Goal: Task Accomplishment & Management: Complete application form

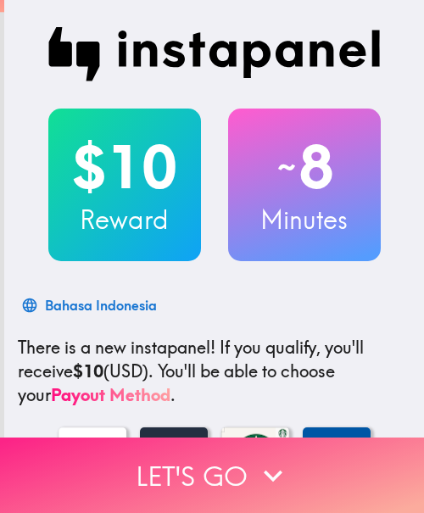
drag, startPoint x: 277, startPoint y: 467, endPoint x: 330, endPoint y: 467, distance: 52.6
click at [277, 467] on icon "button" at bounding box center [272, 475] width 37 height 37
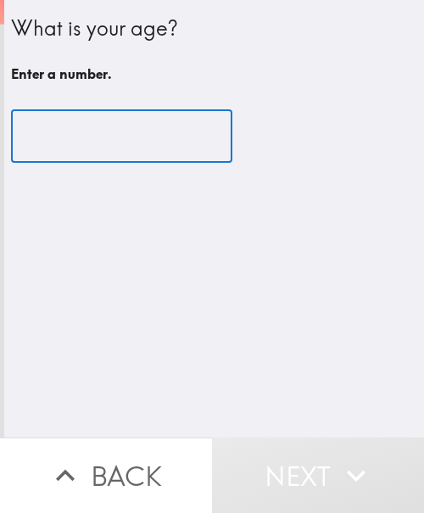
click at [101, 137] on input "number" at bounding box center [121, 136] width 221 height 53
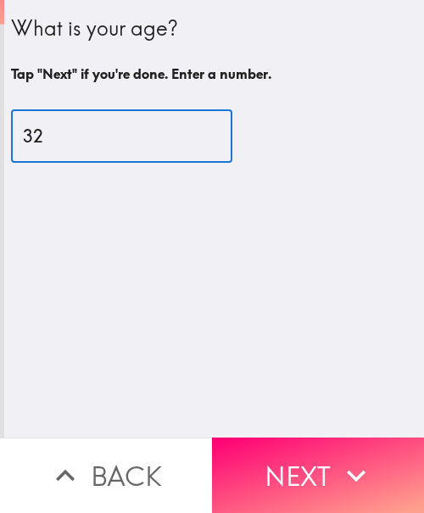
type input "32"
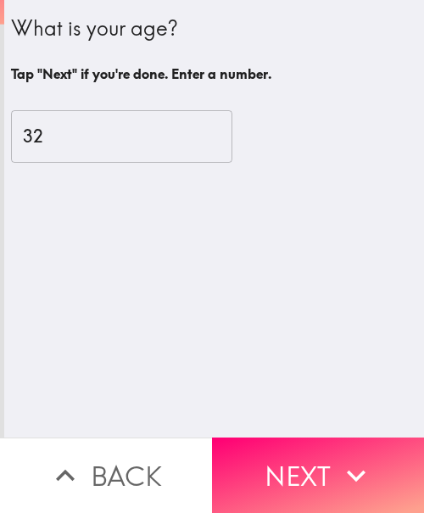
click at [75, 341] on div "What is your age? Tap "Next" if you're done. Enter a number. 32 ​" at bounding box center [214, 219] width 420 height 438
click at [294, 451] on button "Next" at bounding box center [318, 475] width 212 height 75
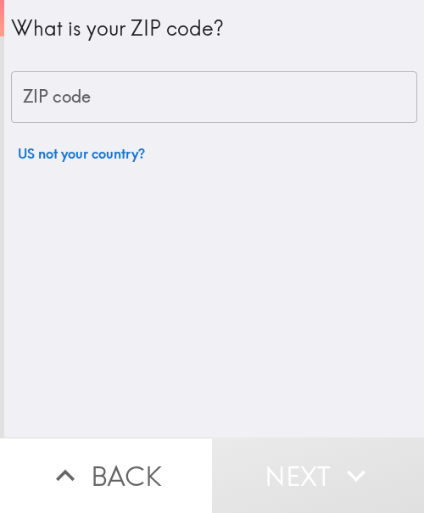
click at [83, 91] on input "ZIP code" at bounding box center [214, 97] width 406 height 53
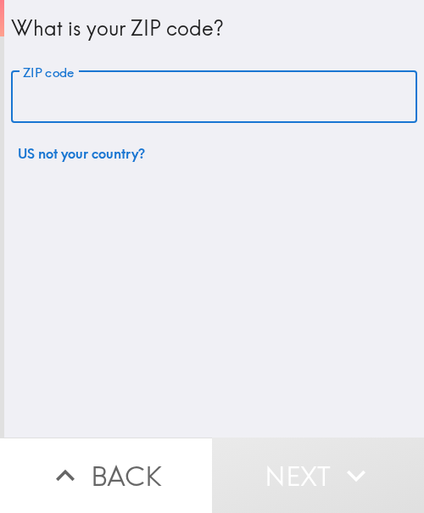
paste input "33621"
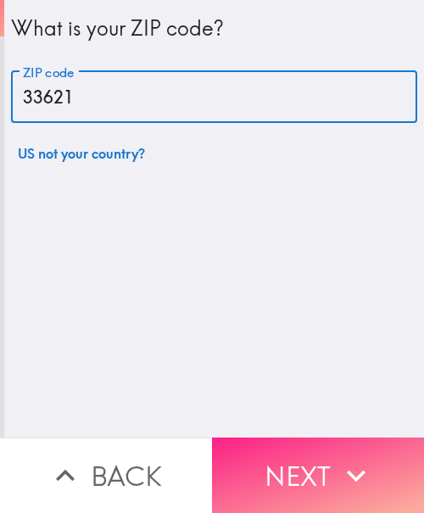
type input "33621"
click at [326, 453] on button "Next" at bounding box center [318, 475] width 212 height 75
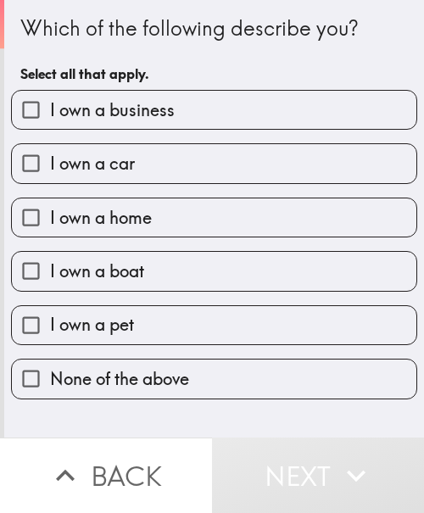
click at [114, 125] on label "I own a business" at bounding box center [214, 110] width 404 height 38
click at [50, 125] on input "I own a business" at bounding box center [31, 110] width 38 height 38
checkbox input "true"
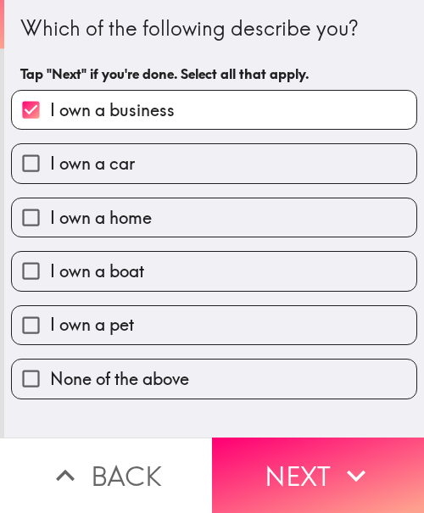
click at [120, 164] on span "I own a car" at bounding box center [92, 164] width 85 height 24
click at [50, 164] on input "I own a car" at bounding box center [31, 163] width 38 height 38
checkbox input "true"
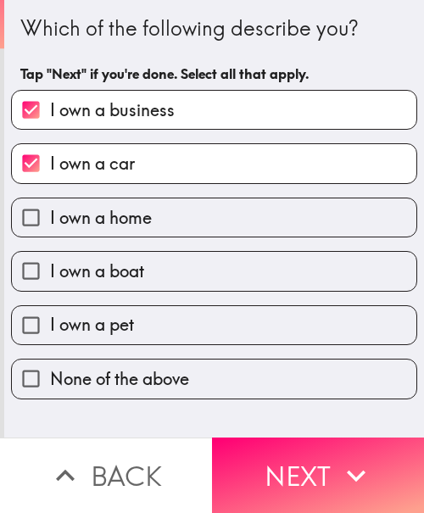
click at [138, 226] on span "I own a home" at bounding box center [101, 218] width 102 height 24
click at [50, 226] on input "I own a home" at bounding box center [31, 217] width 38 height 38
checkbox input "true"
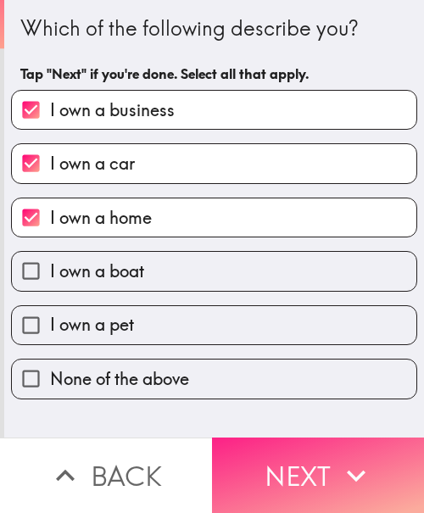
click at [276, 457] on button "Next" at bounding box center [318, 475] width 212 height 75
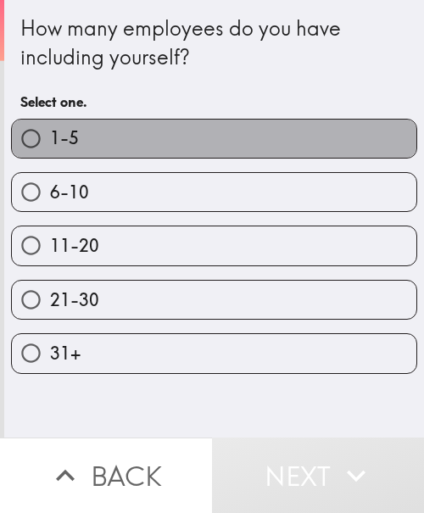
click at [217, 131] on label "1-5" at bounding box center [214, 139] width 404 height 38
click at [50, 131] on input "1-5" at bounding box center [31, 139] width 38 height 38
radio input "true"
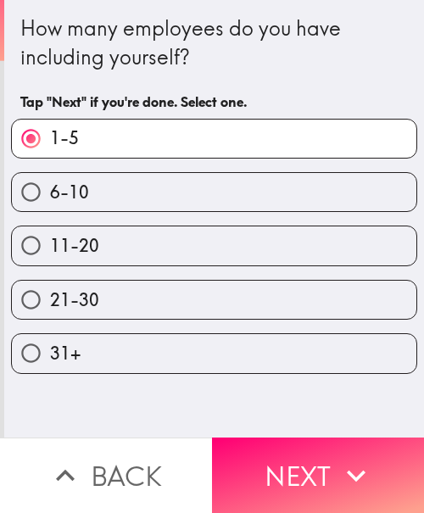
drag, startPoint x: 309, startPoint y: 471, endPoint x: 321, endPoint y: 471, distance: 11.9
click at [309, 471] on button "Next" at bounding box center [318, 475] width 212 height 75
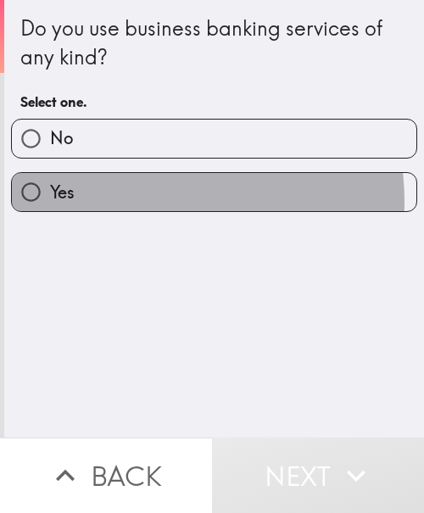
click at [133, 202] on label "Yes" at bounding box center [214, 192] width 404 height 38
click at [50, 202] on input "Yes" at bounding box center [31, 192] width 38 height 38
radio input "true"
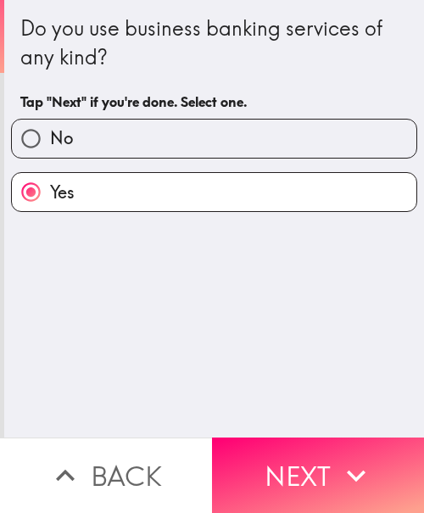
click at [309, 449] on button "Next" at bounding box center [318, 475] width 212 height 75
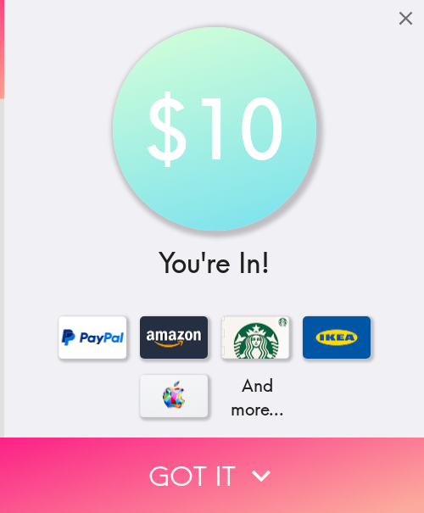
click at [303, 454] on button "Got it" at bounding box center [212, 475] width 424 height 75
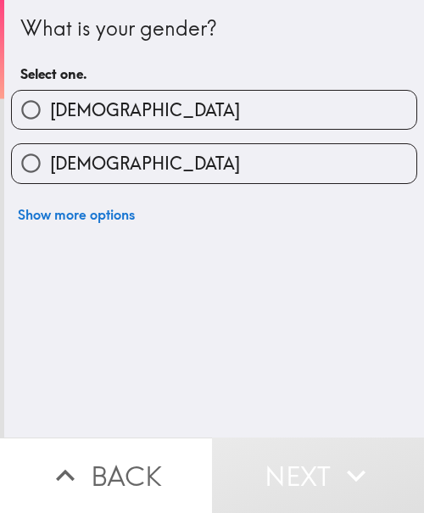
click at [186, 168] on label "[DEMOGRAPHIC_DATA]" at bounding box center [214, 163] width 404 height 38
click at [50, 168] on input "[DEMOGRAPHIC_DATA]" at bounding box center [31, 163] width 38 height 38
radio input "true"
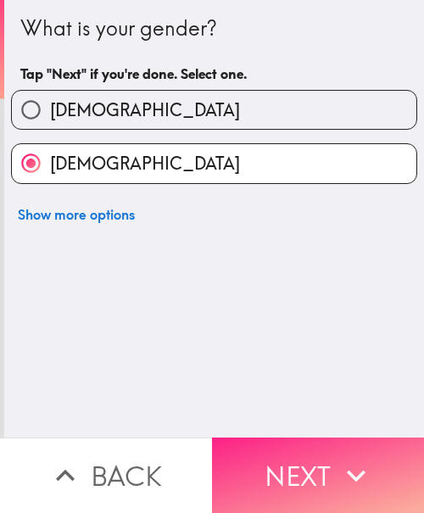
drag, startPoint x: 312, startPoint y: 450, endPoint x: 379, endPoint y: 450, distance: 67.0
click at [312, 450] on button "Next" at bounding box center [318, 475] width 212 height 75
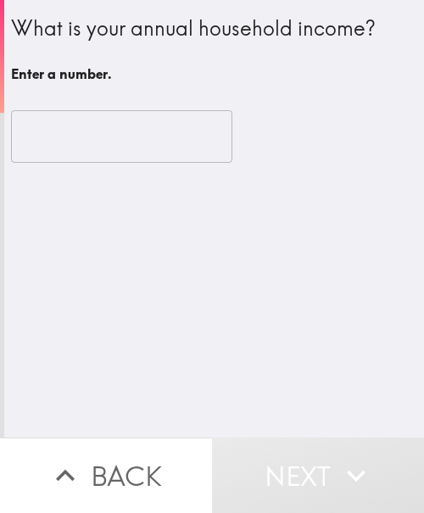
click at [137, 131] on input "number" at bounding box center [121, 136] width 221 height 53
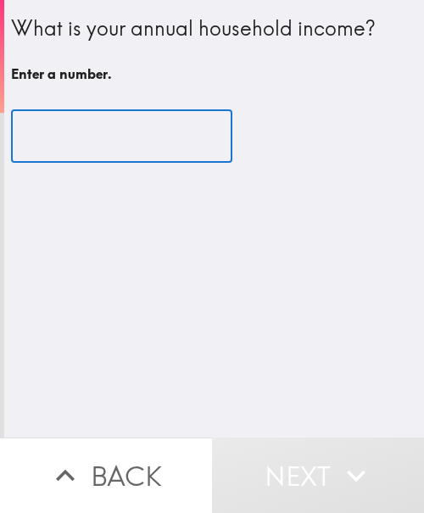
paste input "500000"
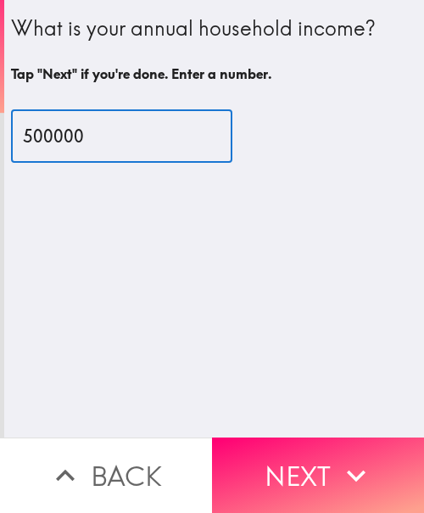
type input "500000"
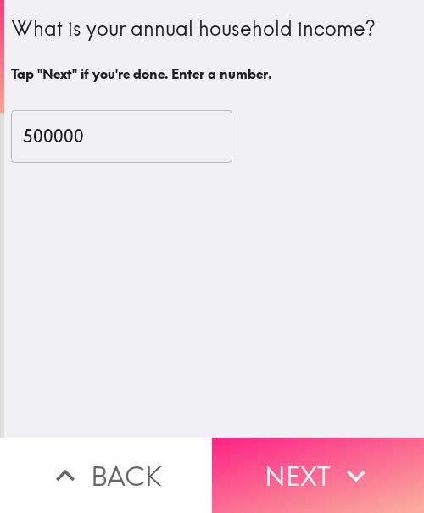
drag, startPoint x: 377, startPoint y: 452, endPoint x: 393, endPoint y: 449, distance: 16.5
click at [377, 452] on button "Next" at bounding box center [318, 475] width 212 height 75
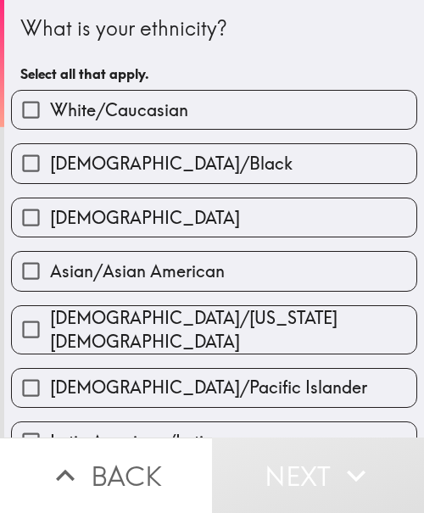
drag, startPoint x: 189, startPoint y: 125, endPoint x: 142, endPoint y: 121, distance: 46.8
click at [189, 125] on label "White/Caucasian" at bounding box center [214, 110] width 404 height 38
click at [50, 125] on input "White/Caucasian" at bounding box center [31, 110] width 38 height 38
checkbox input "true"
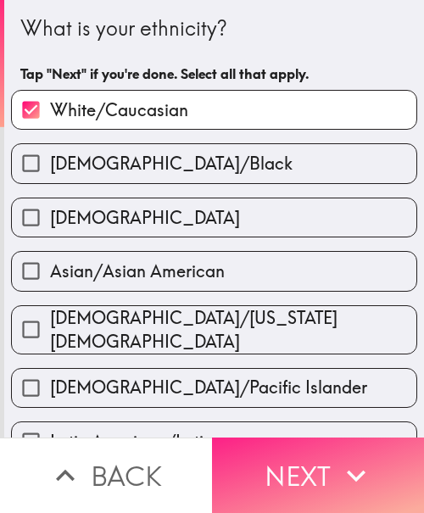
drag, startPoint x: 322, startPoint y: 450, endPoint x: 387, endPoint y: 455, distance: 65.5
click at [322, 450] on button "Next" at bounding box center [318, 475] width 212 height 75
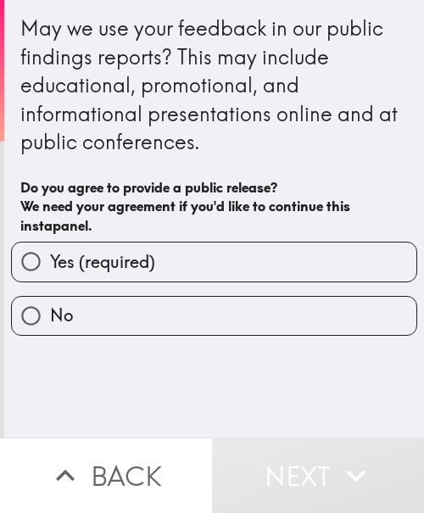
drag, startPoint x: 245, startPoint y: 252, endPoint x: 259, endPoint y: 282, distance: 33.8
click at [245, 252] on label "Yes (required)" at bounding box center [214, 262] width 404 height 38
click at [50, 252] on input "Yes (required)" at bounding box center [31, 262] width 38 height 38
radio input "true"
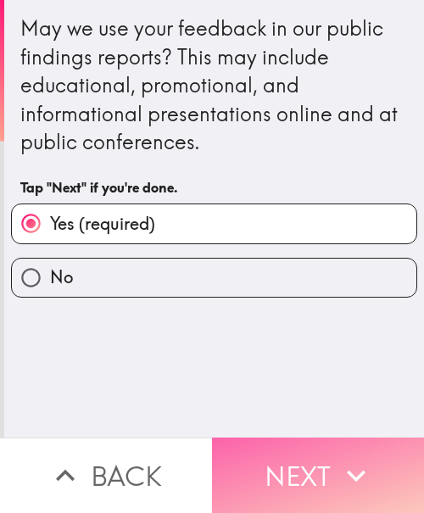
click at [315, 457] on button "Next" at bounding box center [318, 475] width 212 height 75
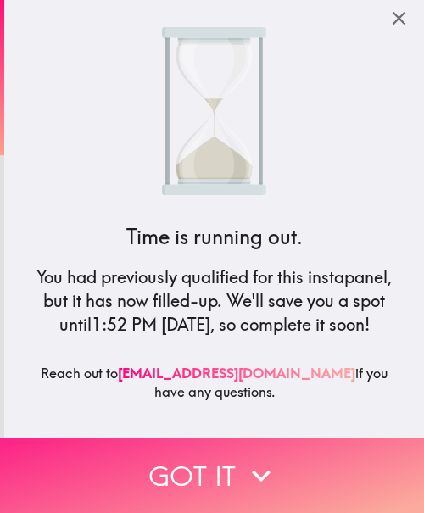
drag, startPoint x: 251, startPoint y: 462, endPoint x: 423, endPoint y: 425, distance: 176.1
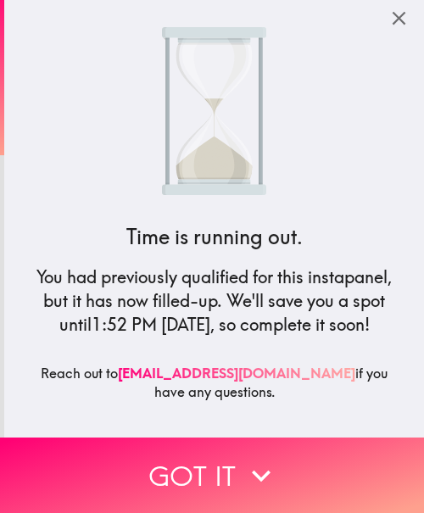
click at [253, 462] on icon "button" at bounding box center [261, 475] width 37 height 37
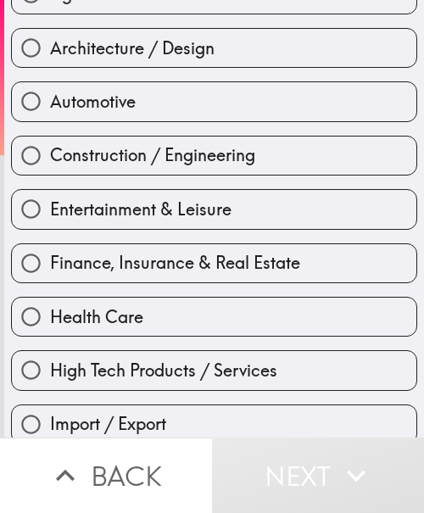
scroll to position [339, 0]
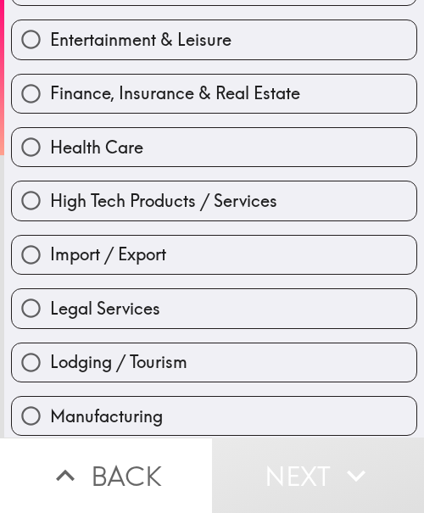
drag, startPoint x: 125, startPoint y: 314, endPoint x: 409, endPoint y: 292, distance: 284.9
click at [125, 314] on span "Legal Services" at bounding box center [105, 309] width 110 height 24
click at [50, 314] on input "Legal Services" at bounding box center [31, 308] width 38 height 38
radio input "true"
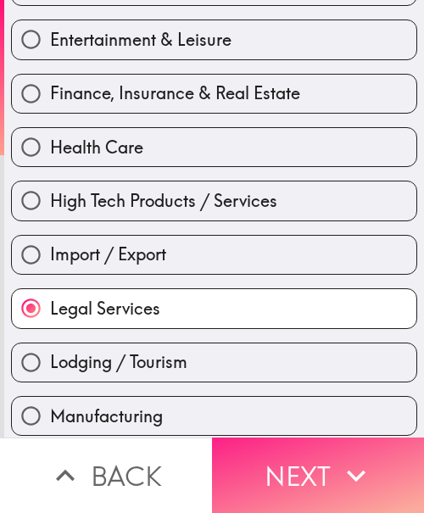
click at [308, 462] on button "Next" at bounding box center [318, 475] width 212 height 75
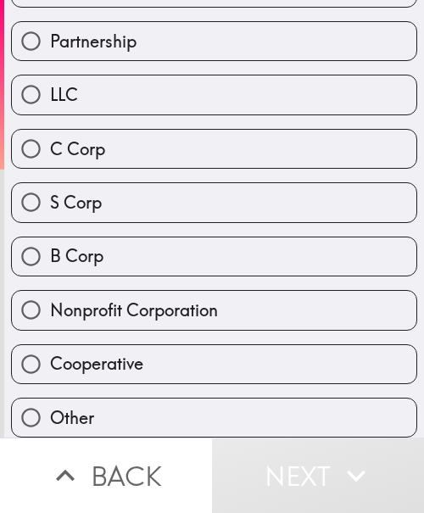
scroll to position [81, 0]
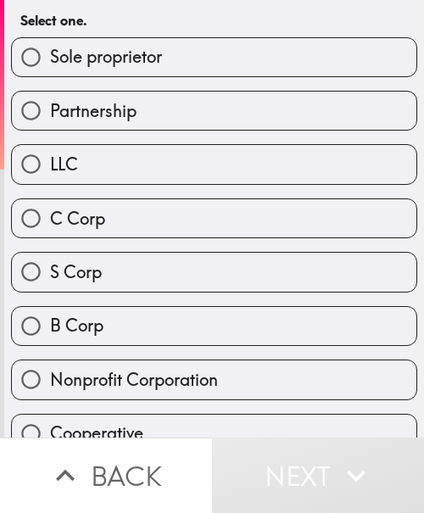
drag, startPoint x: 151, startPoint y: 59, endPoint x: 415, endPoint y: 34, distance: 264.8
click at [151, 59] on span "Sole proprietor" at bounding box center [106, 57] width 112 height 24
click at [50, 59] on input "Sole proprietor" at bounding box center [31, 57] width 38 height 38
radio input "true"
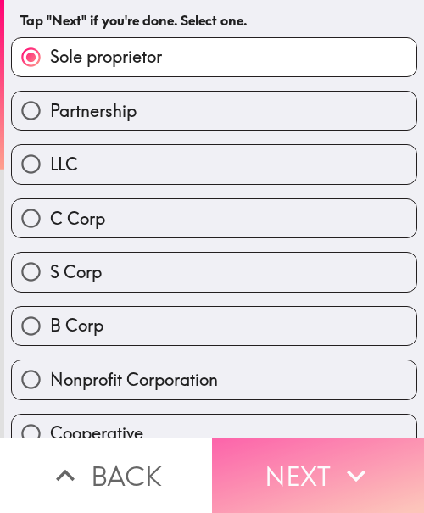
click at [349, 457] on icon "button" at bounding box center [355, 475] width 37 height 37
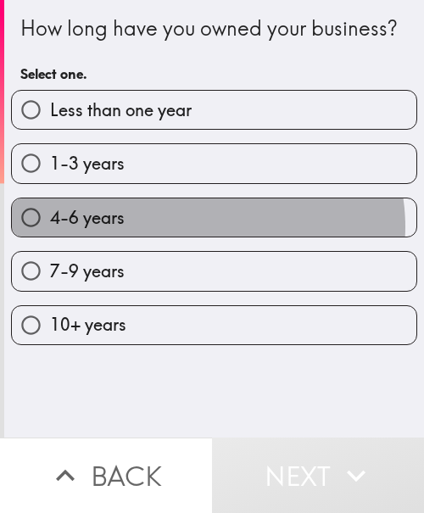
click at [198, 237] on label "4-6 years" at bounding box center [214, 217] width 404 height 38
click at [50, 237] on input "4-6 years" at bounding box center [31, 217] width 38 height 38
radio input "true"
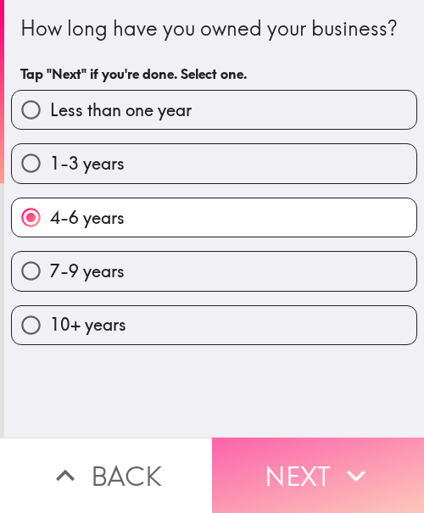
click at [349, 457] on icon "button" at bounding box center [355, 475] width 37 height 37
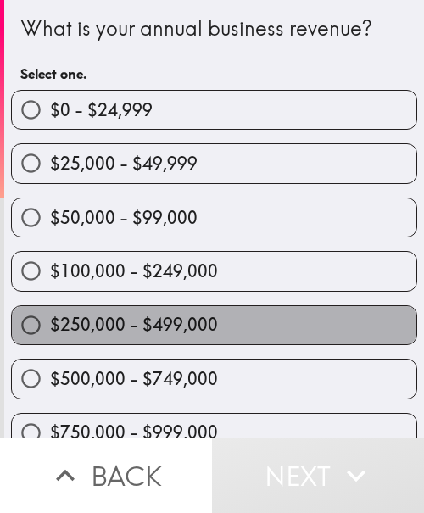
drag, startPoint x: 220, startPoint y: 325, endPoint x: 376, endPoint y: 323, distance: 156.0
click at [220, 325] on label "$250,000 - $499,000" at bounding box center [214, 325] width 404 height 38
click at [50, 325] on input "$250,000 - $499,000" at bounding box center [31, 325] width 38 height 38
radio input "true"
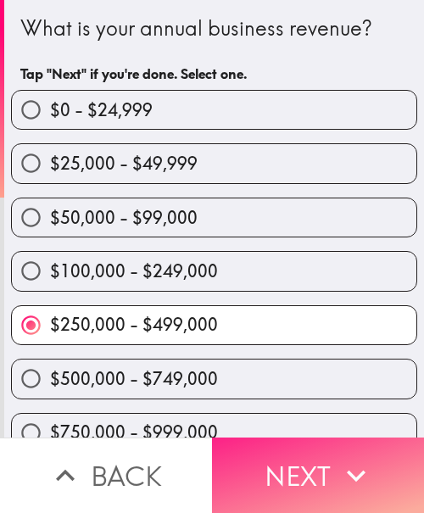
click at [314, 468] on button "Next" at bounding box center [318, 475] width 212 height 75
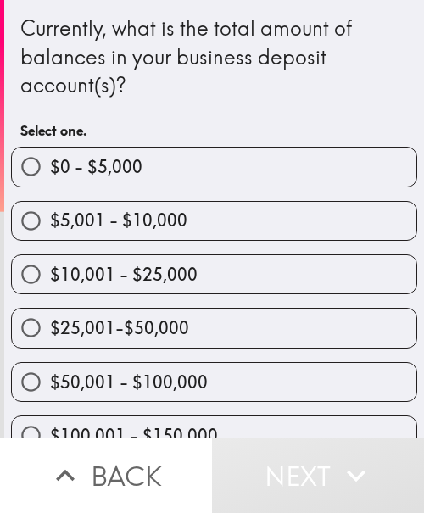
scroll to position [170, 0]
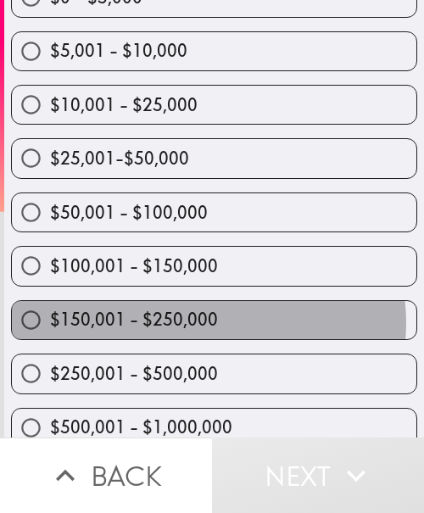
click at [200, 323] on span "$150,001 - $250,000" at bounding box center [134, 320] width 168 height 24
click at [50, 323] on input "$150,001 - $250,000" at bounding box center [31, 320] width 38 height 38
radio input "true"
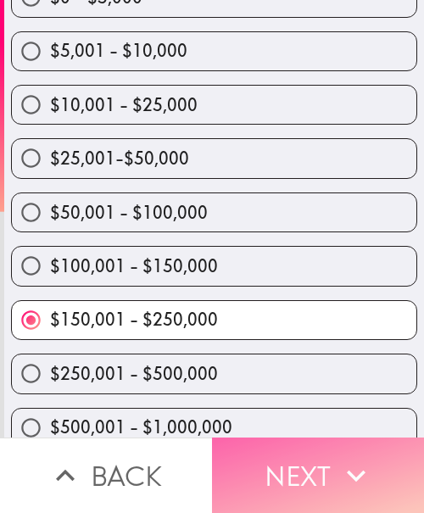
drag, startPoint x: 282, startPoint y: 454, endPoint x: 390, endPoint y: 455, distance: 107.7
click at [282, 454] on button "Next" at bounding box center [318, 475] width 212 height 75
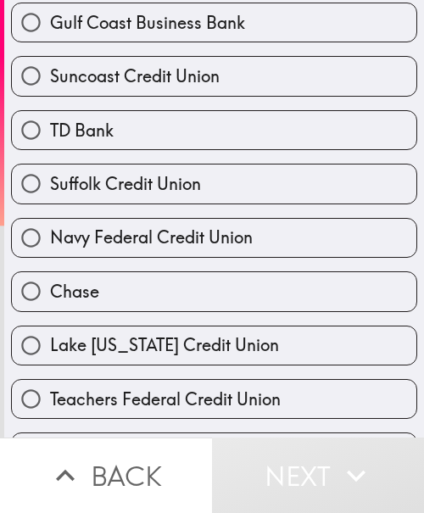
scroll to position [254, 0]
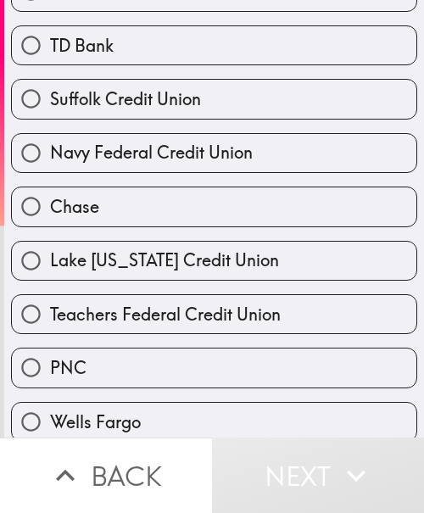
click at [92, 211] on span "Chase" at bounding box center [74, 207] width 49 height 24
click at [50, 211] on input "Chase" at bounding box center [31, 206] width 38 height 38
radio input "true"
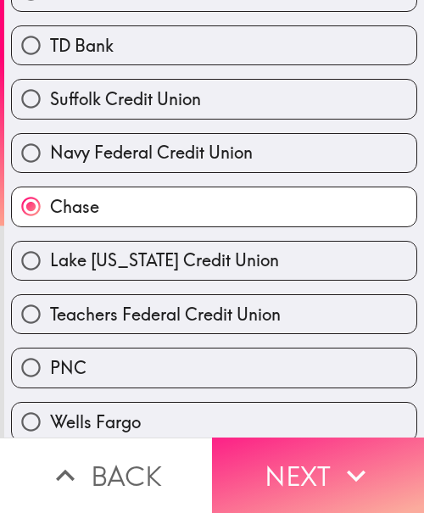
click at [265, 461] on button "Next" at bounding box center [318, 475] width 212 height 75
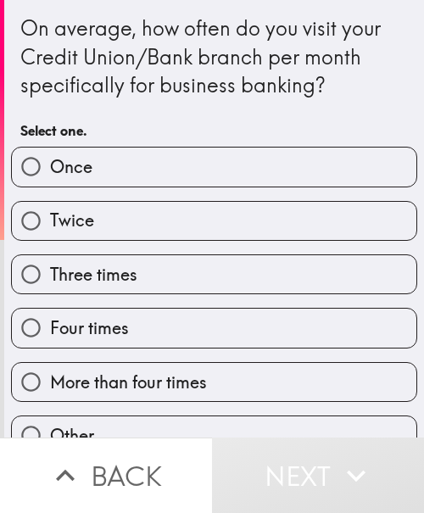
drag, startPoint x: 150, startPoint y: 146, endPoint x: 3, endPoint y: 164, distance: 148.7
click at [149, 146] on div "Once" at bounding box center [207, 159] width 420 height 53
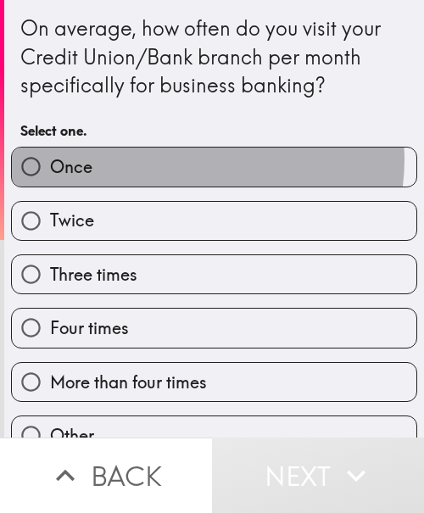
click at [184, 159] on label "Once" at bounding box center [214, 167] width 404 height 38
click at [50, 159] on input "Once" at bounding box center [31, 167] width 38 height 38
radio input "true"
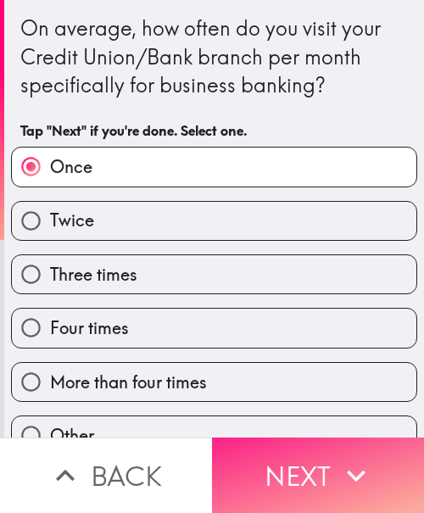
drag, startPoint x: 312, startPoint y: 464, endPoint x: 398, endPoint y: 464, distance: 85.6
click at [312, 464] on button "Next" at bounding box center [318, 475] width 212 height 75
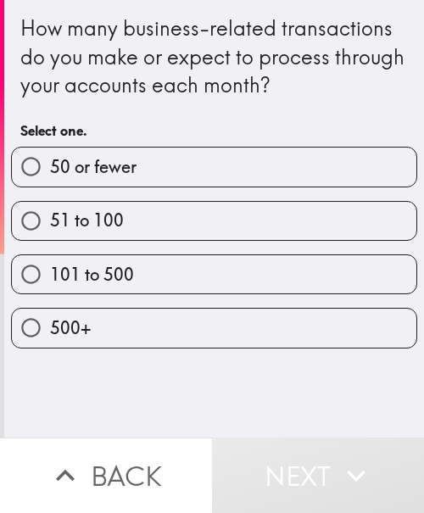
click at [325, 285] on label "101 to 500" at bounding box center [214, 274] width 404 height 38
click at [50, 285] on input "101 to 500" at bounding box center [31, 274] width 38 height 38
radio input "true"
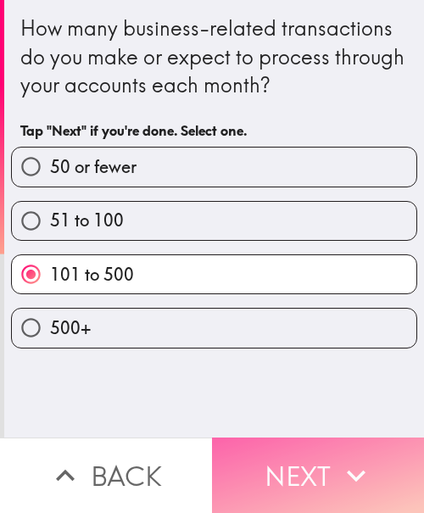
click at [325, 448] on button "Next" at bounding box center [318, 475] width 212 height 75
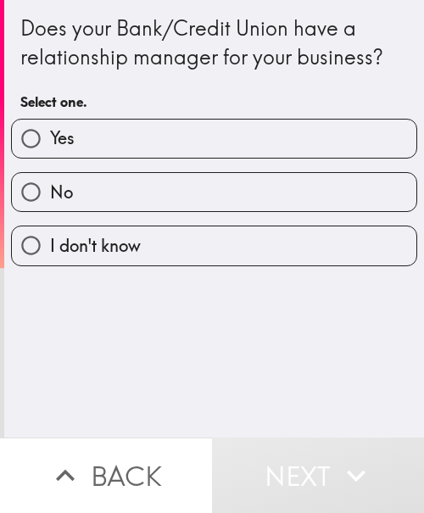
drag, startPoint x: 129, startPoint y: 136, endPoint x: 142, endPoint y: 136, distance: 12.7
click at [131, 136] on label "Yes" at bounding box center [214, 139] width 404 height 38
click at [50, 136] on input "Yes" at bounding box center [31, 139] width 38 height 38
radio input "true"
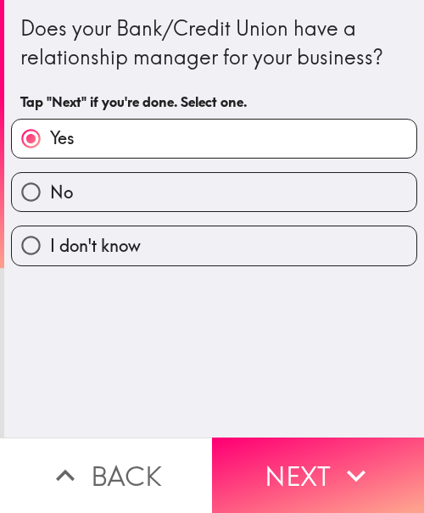
drag, startPoint x: 318, startPoint y: 449, endPoint x: 421, endPoint y: 447, distance: 103.5
click at [343, 449] on button "Next" at bounding box center [318, 475] width 212 height 75
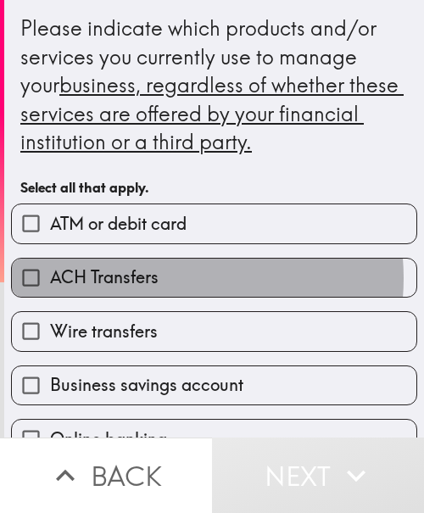
click at [150, 278] on span "ACH Transfers" at bounding box center [104, 277] width 109 height 24
click at [50, 278] on input "ACH Transfers" at bounding box center [31, 278] width 38 height 38
checkbox input "true"
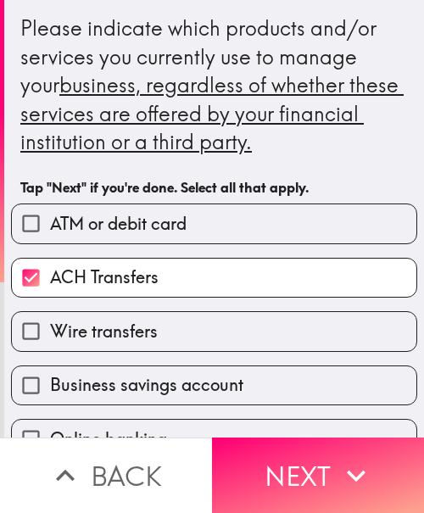
scroll to position [170, 0]
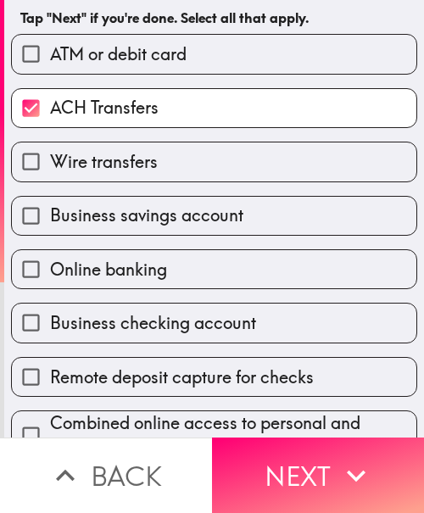
click at [124, 212] on span "Business savings account" at bounding box center [146, 215] width 193 height 24
click at [50, 212] on input "Business savings account" at bounding box center [31, 216] width 38 height 38
checkbox input "true"
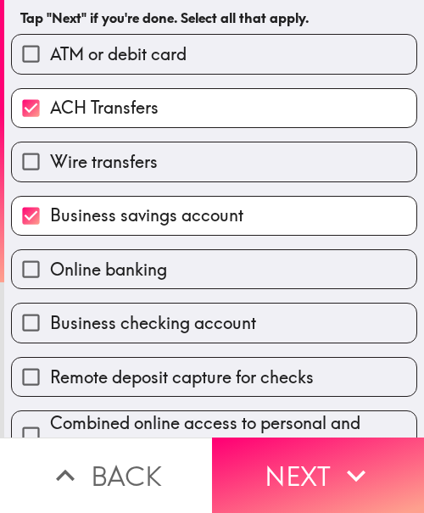
click at [137, 326] on span "Business checking account" at bounding box center [153, 323] width 206 height 24
click at [50, 326] on input "Business checking account" at bounding box center [31, 323] width 38 height 38
checkbox input "true"
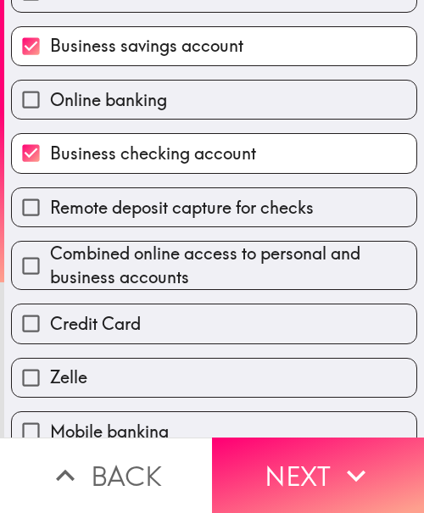
scroll to position [424, 0]
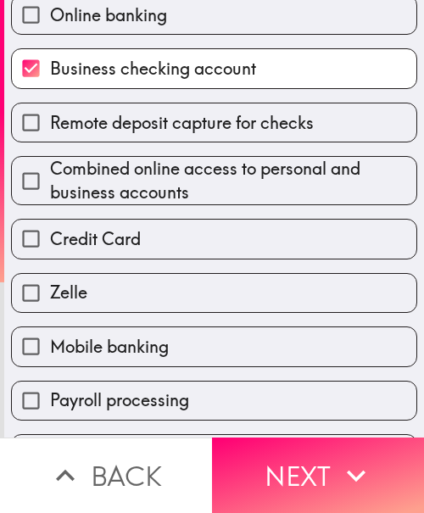
click at [131, 238] on span "Credit Card" at bounding box center [95, 239] width 91 height 24
click at [50, 238] on input "Credit Card" at bounding box center [31, 239] width 38 height 38
checkbox input "true"
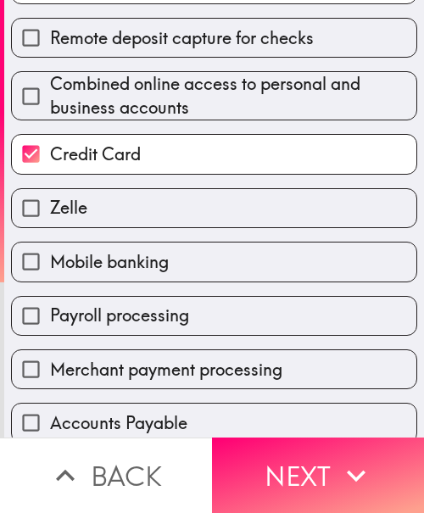
click at [105, 322] on span "Payroll processing" at bounding box center [119, 316] width 139 height 24
click at [50, 322] on input "Payroll processing" at bounding box center [31, 316] width 38 height 38
checkbox input "true"
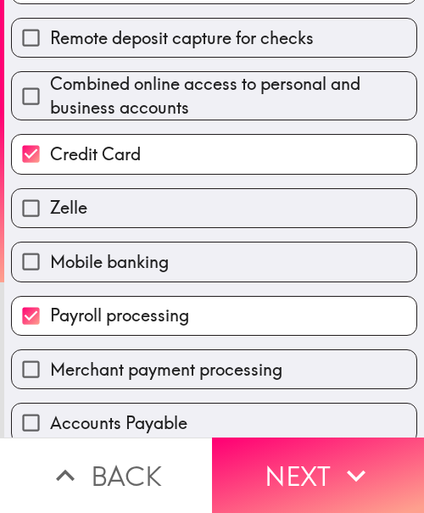
scroll to position [637, 0]
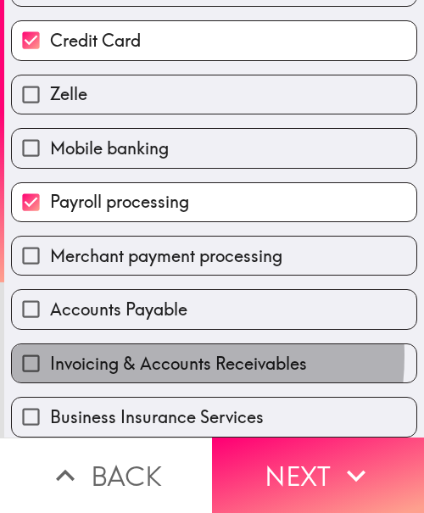
click at [129, 352] on span "Invoicing & Accounts Receivables" at bounding box center [178, 364] width 257 height 24
click at [50, 344] on input "Invoicing & Accounts Receivables" at bounding box center [31, 363] width 38 height 38
checkbox input "true"
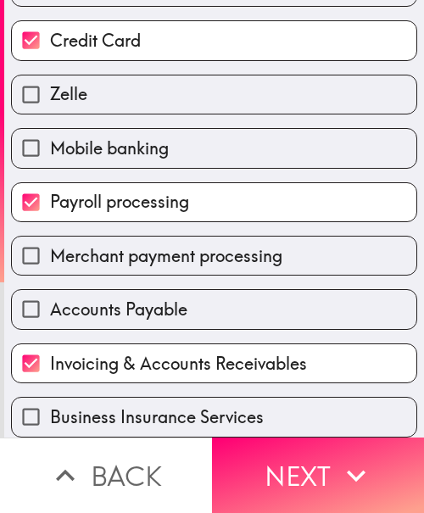
click at [64, 409] on span "Business Insurance Services" at bounding box center [157, 417] width 214 height 24
click at [50, 409] on input "Business Insurance Services" at bounding box center [31, 417] width 38 height 38
checkbox input "true"
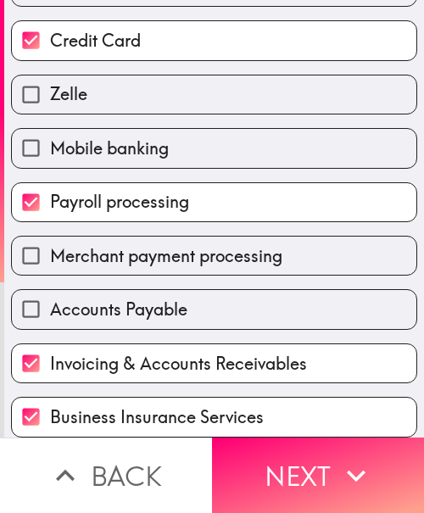
drag, startPoint x: 321, startPoint y: 464, endPoint x: 419, endPoint y: 461, distance: 98.4
click at [321, 464] on button "Next" at bounding box center [318, 475] width 212 height 75
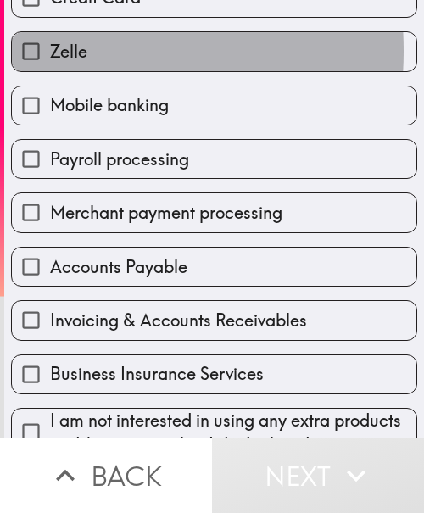
click at [53, 51] on span "Zelle" at bounding box center [68, 52] width 37 height 24
click at [50, 51] on input "Zelle" at bounding box center [31, 51] width 38 height 38
checkbox input "true"
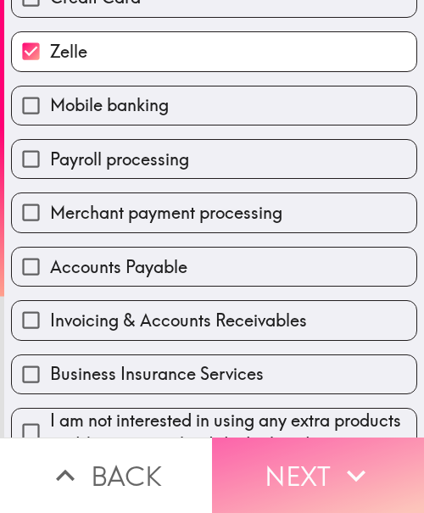
click at [298, 462] on button "Next" at bounding box center [318, 475] width 212 height 75
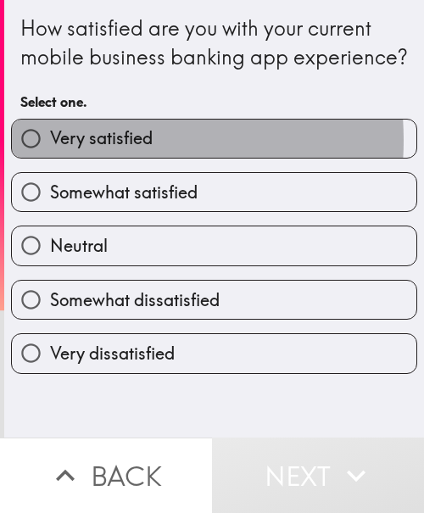
drag, startPoint x: 68, startPoint y: 169, endPoint x: 21, endPoint y: 174, distance: 46.9
click at [68, 150] on span "Very satisfied" at bounding box center [101, 138] width 103 height 24
click at [50, 158] on input "Very satisfied" at bounding box center [31, 139] width 38 height 38
radio input "true"
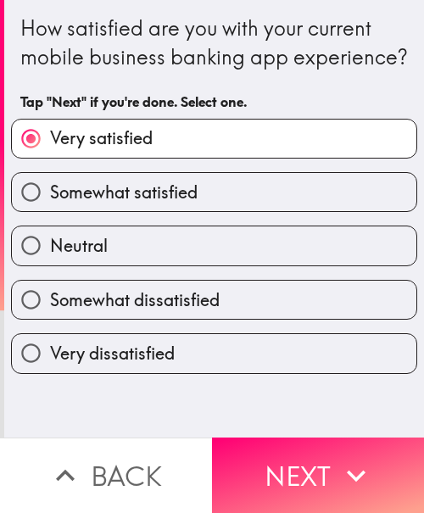
drag, startPoint x: 403, startPoint y: 457, endPoint x: 423, endPoint y: 460, distance: 20.5
click at [403, 457] on button "Next" at bounding box center [318, 475] width 212 height 75
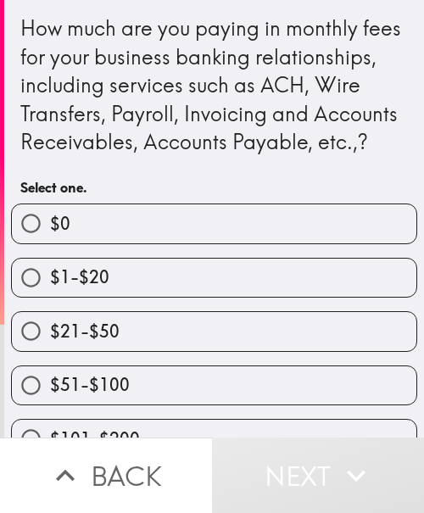
scroll to position [118, 0]
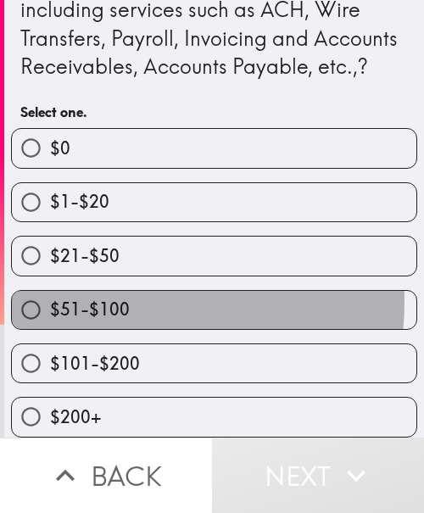
click at [93, 298] on span "$51-$100" at bounding box center [90, 310] width 80 height 24
click at [50, 291] on input "$51-$100" at bounding box center [31, 310] width 38 height 38
radio input "true"
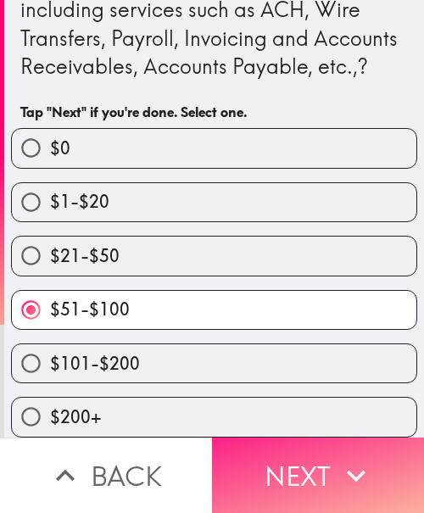
click at [357, 460] on icon "button" at bounding box center [355, 475] width 37 height 37
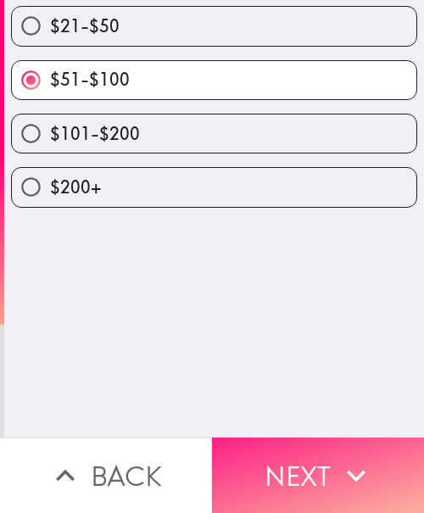
scroll to position [0, 0]
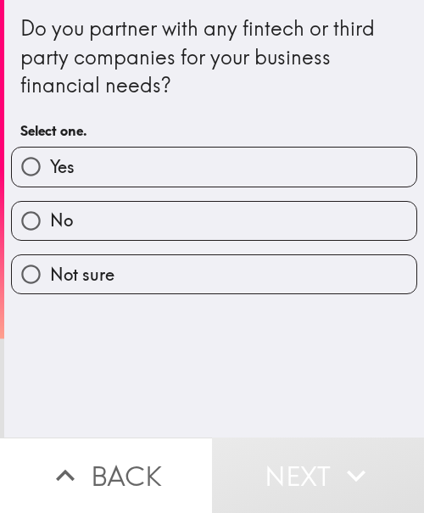
drag, startPoint x: 243, startPoint y: 148, endPoint x: 258, endPoint y: 148, distance: 14.4
click at [243, 148] on label "Yes" at bounding box center [214, 167] width 404 height 38
click at [50, 148] on input "Yes" at bounding box center [31, 167] width 38 height 38
radio input "true"
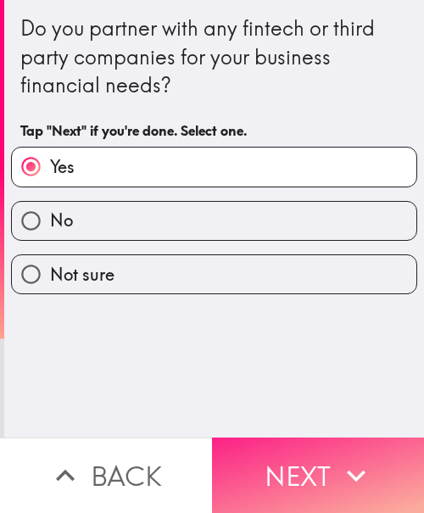
click at [374, 458] on button "Next" at bounding box center [318, 475] width 212 height 75
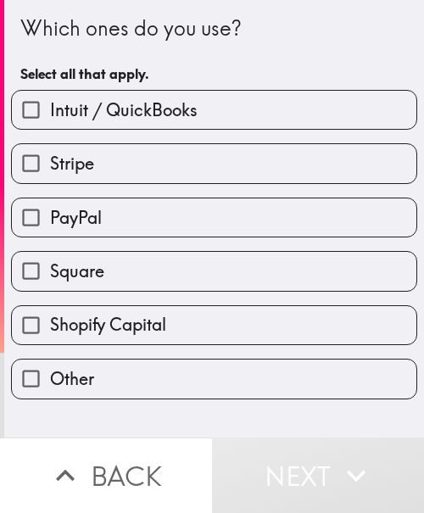
click at [88, 215] on span "PayPal" at bounding box center [76, 218] width 52 height 24
click at [50, 215] on input "PayPal" at bounding box center [31, 217] width 38 height 38
checkbox input "true"
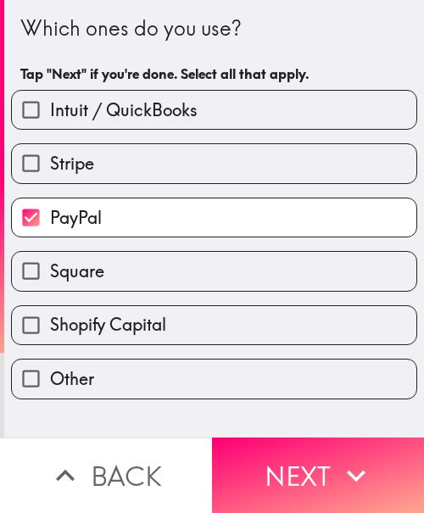
click at [90, 174] on label "Stripe" at bounding box center [214, 163] width 404 height 38
click at [50, 174] on input "Stripe" at bounding box center [31, 163] width 38 height 38
checkbox input "true"
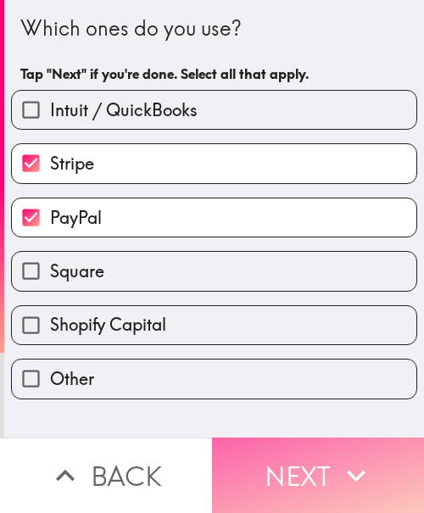
drag, startPoint x: 268, startPoint y: 439, endPoint x: 399, endPoint y: 443, distance: 130.6
click at [268, 439] on button "Next" at bounding box center [318, 475] width 212 height 75
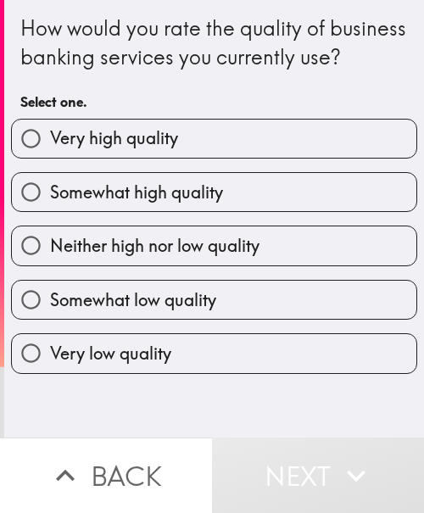
drag, startPoint x: 163, startPoint y: 160, endPoint x: 365, endPoint y: 170, distance: 202.9
click at [164, 150] on span "Very high quality" at bounding box center [114, 138] width 128 height 24
click at [50, 158] on input "Very high quality" at bounding box center [31, 139] width 38 height 38
radio input "true"
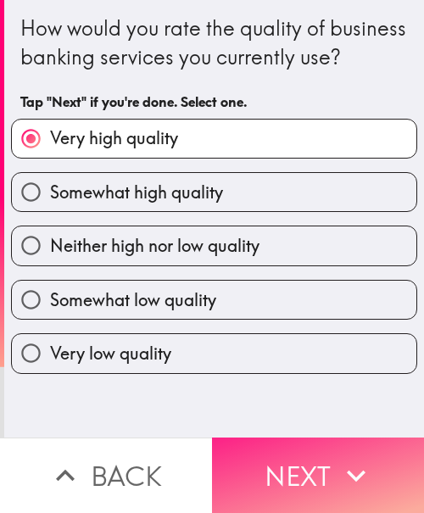
click at [327, 454] on button "Next" at bounding box center [318, 475] width 212 height 75
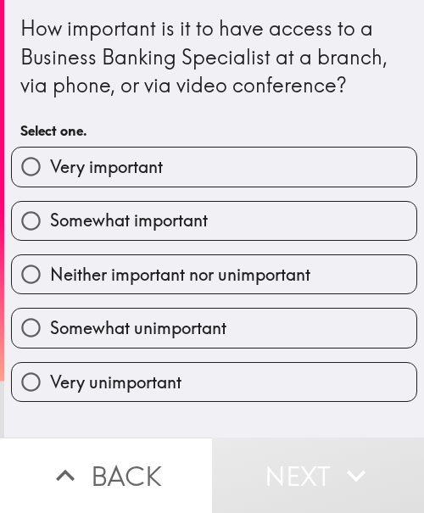
click at [202, 171] on label "Very important" at bounding box center [214, 167] width 404 height 38
click at [50, 171] on input "Very important" at bounding box center [31, 167] width 38 height 38
radio input "true"
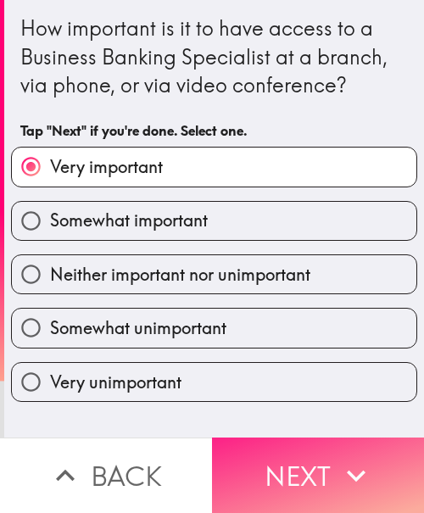
click at [282, 462] on button "Next" at bounding box center [318, 475] width 212 height 75
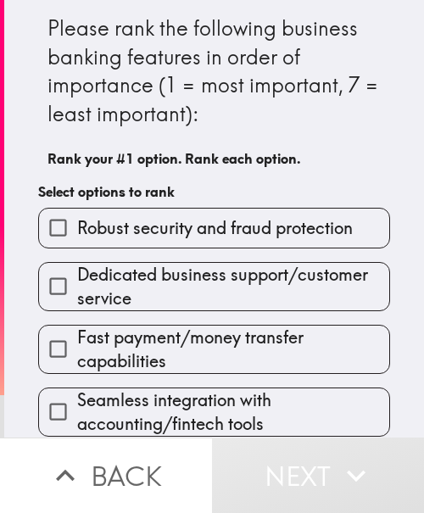
click at [129, 265] on span "Dedicated business support/customer service" at bounding box center [233, 286] width 312 height 47
click at [77, 267] on input "Dedicated business support/customer service" at bounding box center [58, 286] width 38 height 38
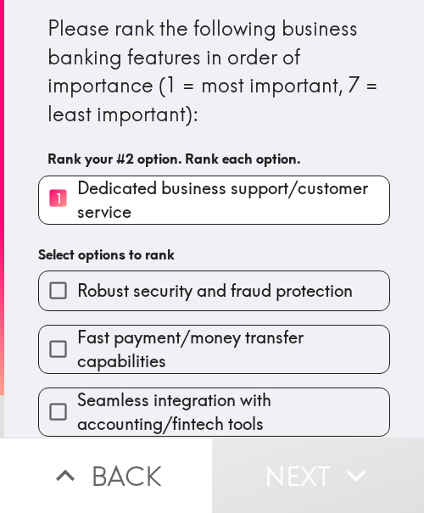
click at [137, 334] on span "Fast payment/money transfer capabilities" at bounding box center [233, 349] width 312 height 47
click at [77, 334] on input "Fast payment/money transfer capabilities" at bounding box center [58, 349] width 38 height 38
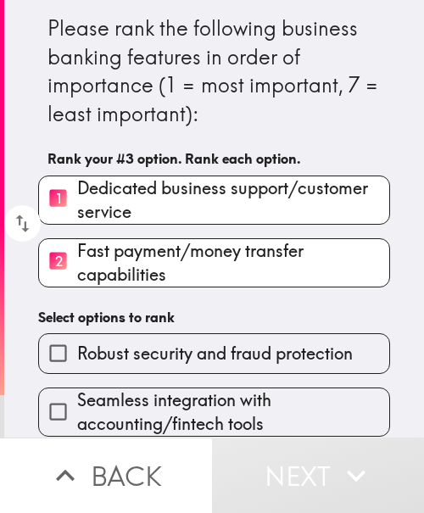
click at [146, 395] on span "Seamless integration with accounting/fintech tools" at bounding box center [233, 411] width 312 height 47
click at [77, 395] on input "Seamless integration with accounting/fintech tools" at bounding box center [58, 412] width 38 height 38
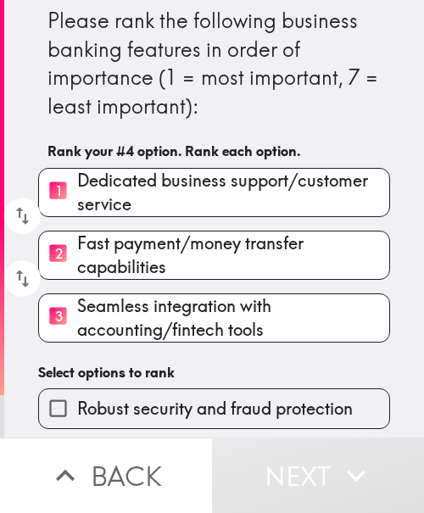
scroll to position [175, 0]
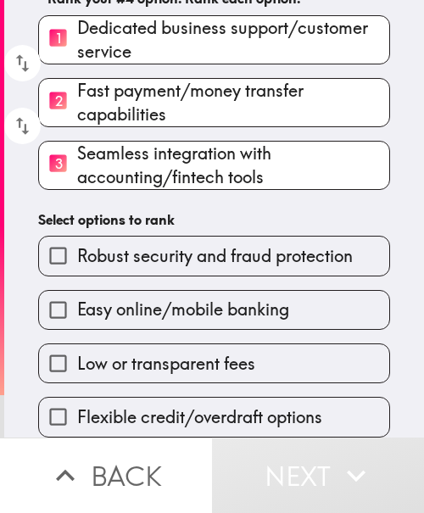
click at [162, 291] on label "Easy online/mobile banking" at bounding box center [214, 310] width 350 height 38
click at [77, 291] on input "Easy online/mobile banking" at bounding box center [58, 310] width 38 height 38
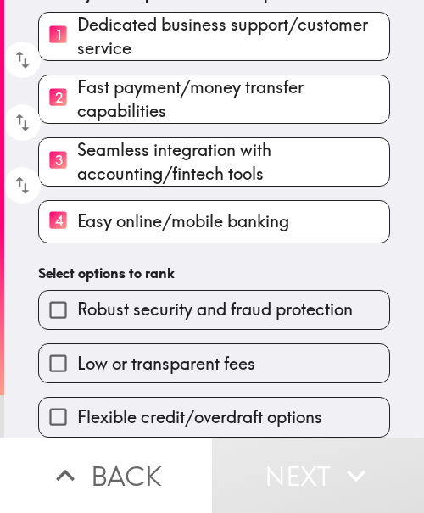
click at [142, 299] on span "Robust security and fraud protection" at bounding box center [215, 310] width 276 height 24
click at [77, 299] on input "Robust security and fraud protection" at bounding box center [58, 310] width 38 height 38
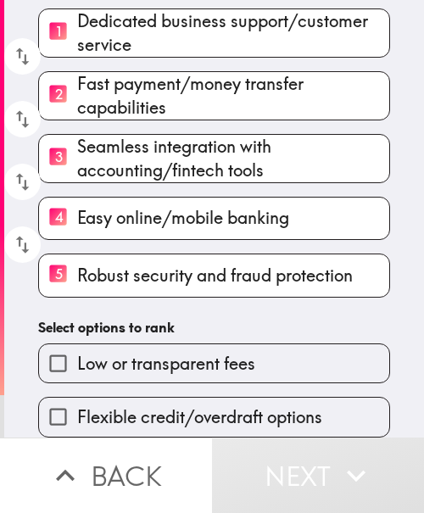
click at [131, 405] on span "Flexible credit/overdraft options" at bounding box center [199, 417] width 245 height 24
click at [77, 400] on input "Flexible credit/overdraft options" at bounding box center [58, 417] width 38 height 38
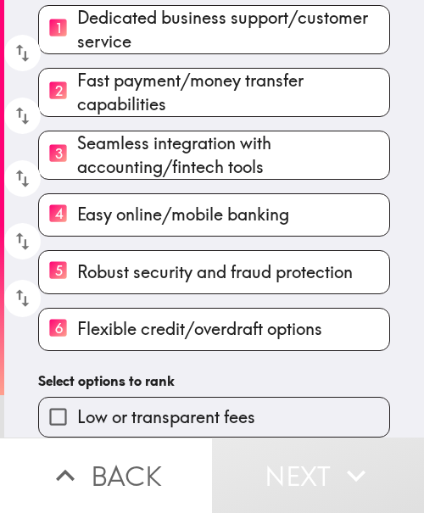
click at [131, 405] on span "Low or transparent fees" at bounding box center [166, 417] width 178 height 24
click at [77, 401] on input "Low or transparent fees" at bounding box center [58, 417] width 38 height 38
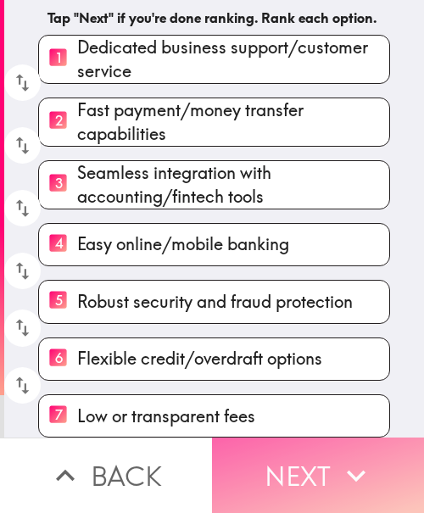
drag, startPoint x: 309, startPoint y: 449, endPoint x: 405, endPoint y: 456, distance: 96.1
click at [312, 449] on button "Next" at bounding box center [318, 475] width 212 height 75
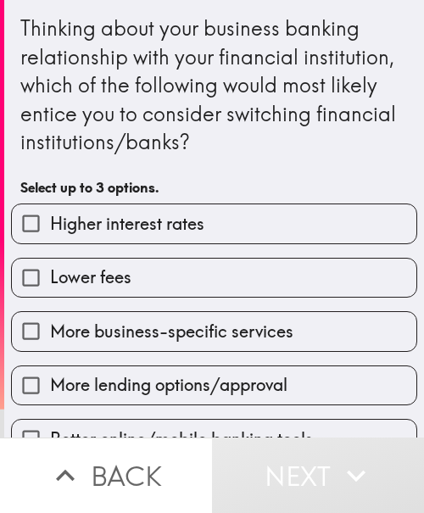
click at [110, 309] on div "More business-specific services" at bounding box center [207, 324] width 420 height 53
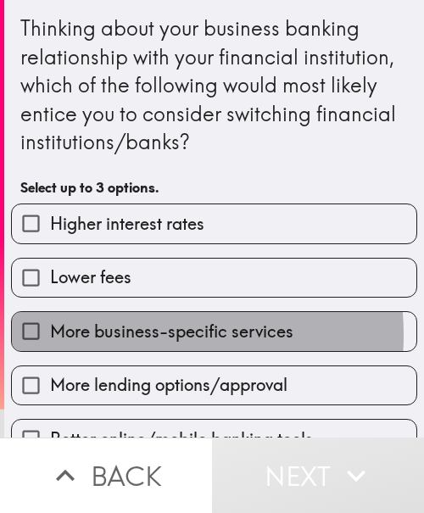
drag, startPoint x: 110, startPoint y: 335, endPoint x: 114, endPoint y: 310, distance: 25.0
click at [110, 335] on span "More business-specific services" at bounding box center [171, 332] width 243 height 24
click at [50, 335] on input "More business-specific services" at bounding box center [31, 331] width 38 height 38
checkbox input "true"
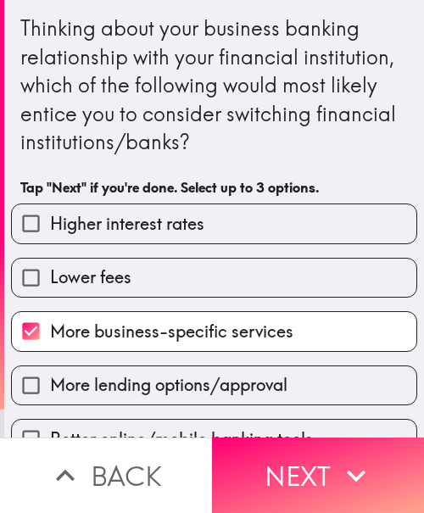
click at [107, 290] on label "Lower fees" at bounding box center [214, 278] width 404 height 38
click at [50, 290] on input "Lower fees" at bounding box center [31, 278] width 38 height 38
checkbox input "true"
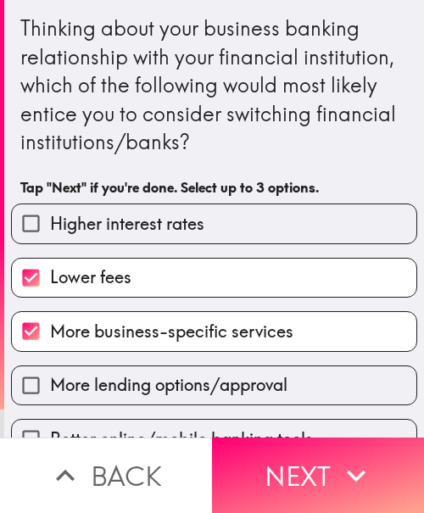
scroll to position [198, 0]
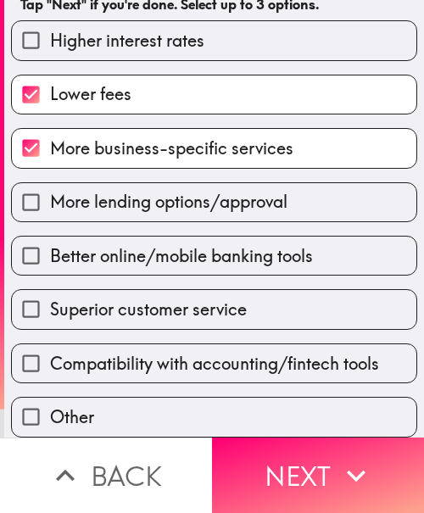
click at [128, 237] on label "Better online/mobile banking tools" at bounding box center [214, 256] width 404 height 38
click at [50, 237] on input "Better online/mobile banking tools" at bounding box center [31, 256] width 38 height 38
checkbox input "true"
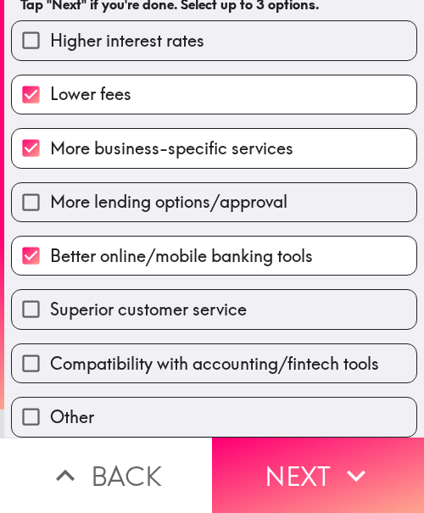
click at [307, 458] on button "Next" at bounding box center [318, 475] width 212 height 75
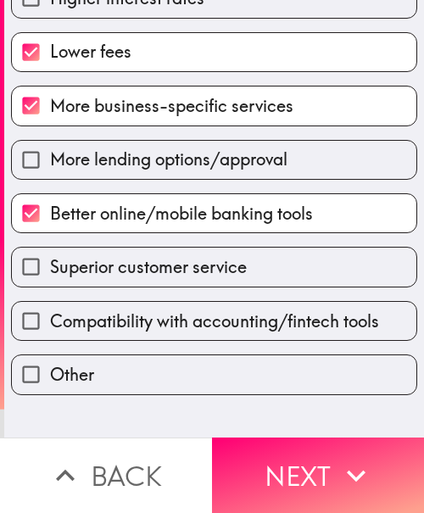
scroll to position [0, 0]
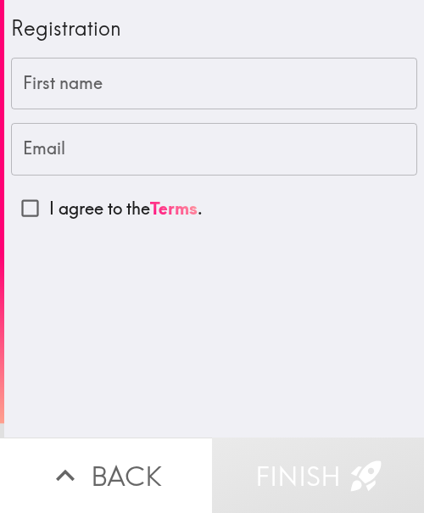
click at [133, 92] on input "First name" at bounding box center [214, 84] width 406 height 53
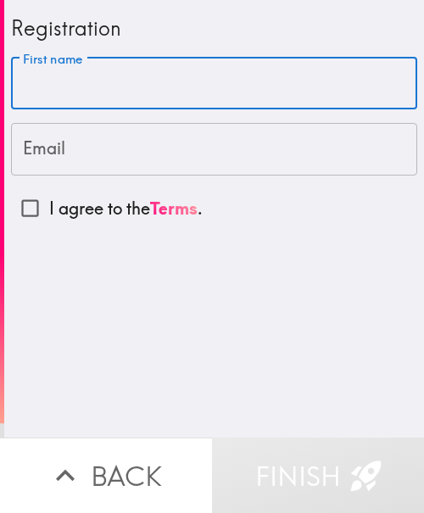
paste input "[PERSON_NAME]"
type input "[PERSON_NAME]"
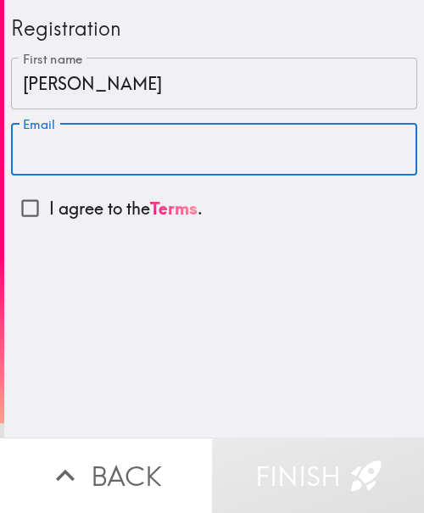
drag, startPoint x: 129, startPoint y: 144, endPoint x: 263, endPoint y: 121, distance: 135.9
click at [129, 144] on input "Email" at bounding box center [214, 149] width 406 height 53
paste input "[EMAIL_ADDRESS][DOMAIN_NAME]"
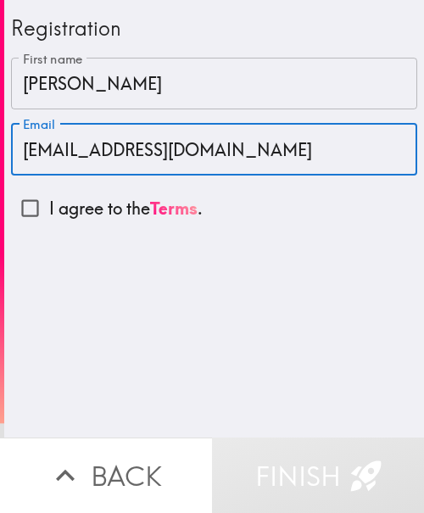
type input "[EMAIL_ADDRESS][DOMAIN_NAME]"
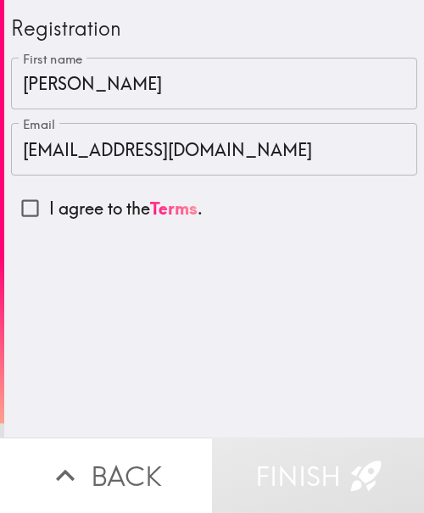
click at [12, 200] on input "I agree to the Terms ." at bounding box center [30, 208] width 38 height 38
checkbox input "true"
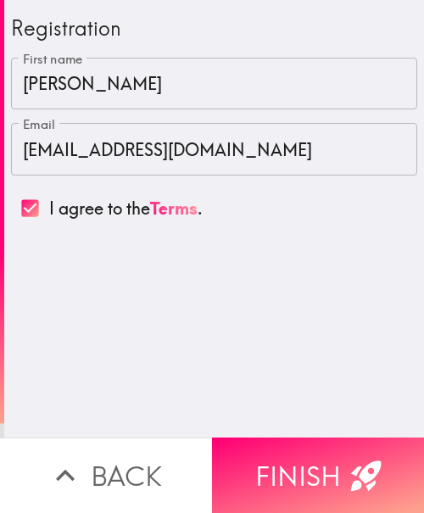
click at [89, 81] on input "[PERSON_NAME]" at bounding box center [214, 84] width 406 height 53
click at [66, 93] on input "[PERSON_NAME]" at bounding box center [214, 84] width 406 height 53
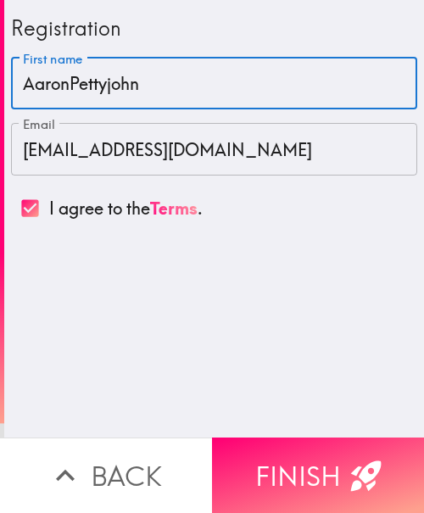
type input "[PERSON_NAME]"
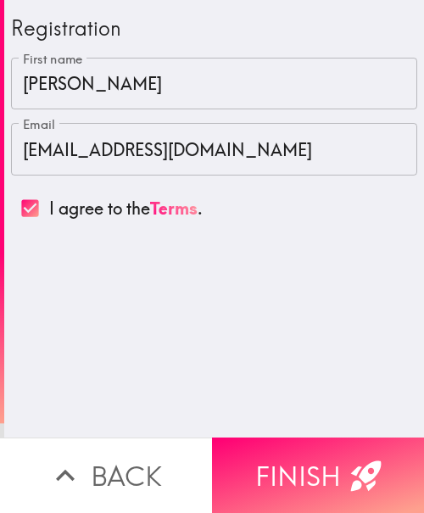
click at [229, 369] on div "Registration First name [PERSON_NAME] First name Email [EMAIL_ADDRESS][DOMAIN_N…" at bounding box center [214, 219] width 420 height 438
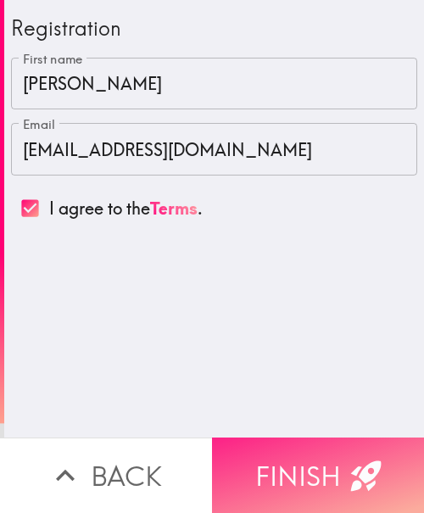
click at [318, 459] on button "Finish" at bounding box center [318, 475] width 212 height 75
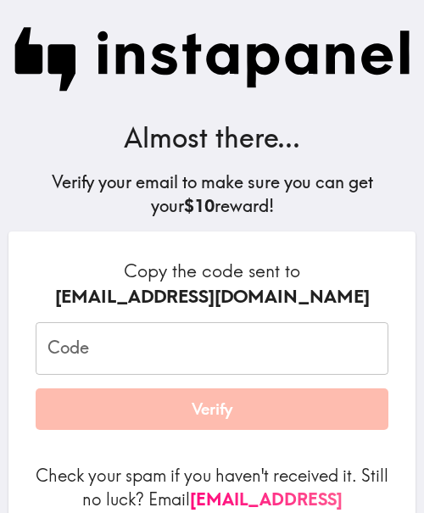
click at [179, 287] on div "[EMAIL_ADDRESS][DOMAIN_NAME]" at bounding box center [212, 296] width 353 height 25
drag, startPoint x: 180, startPoint y: 351, endPoint x: 148, endPoint y: 323, distance: 42.0
click at [180, 351] on input "Code" at bounding box center [212, 348] width 353 height 53
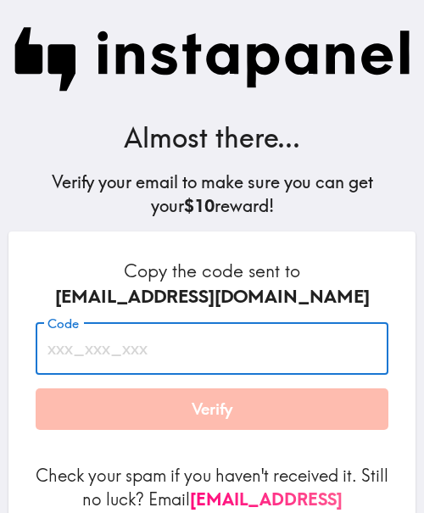
paste input "Hj4_jPT_Y92"
type input "Hj4_jPT_Y92"
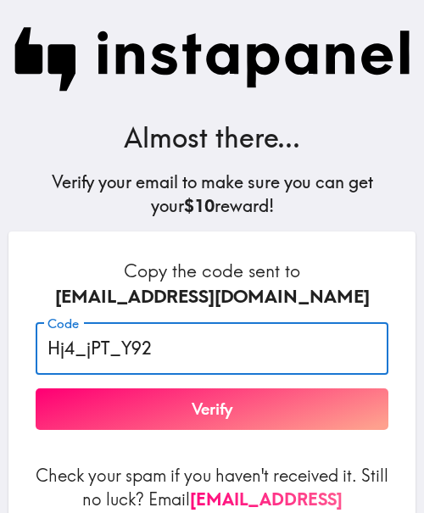
click at [302, 395] on button "Verify" at bounding box center [212, 409] width 353 height 42
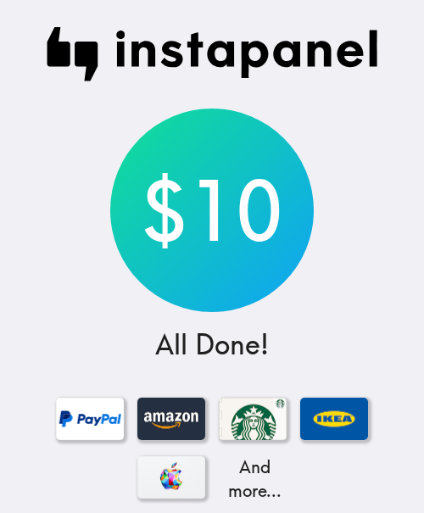
scroll to position [270, 0]
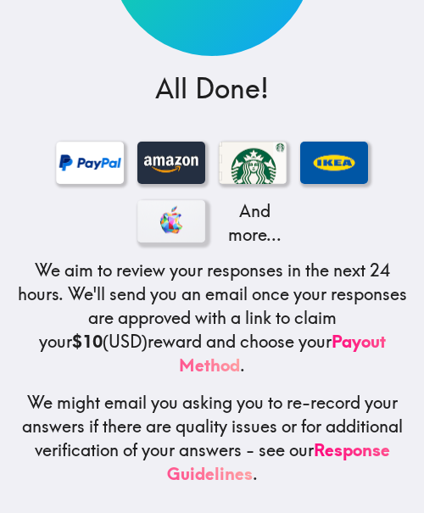
click at [179, 216] on div at bounding box center [171, 221] width 68 height 42
